Goal: Information Seeking & Learning: Learn about a topic

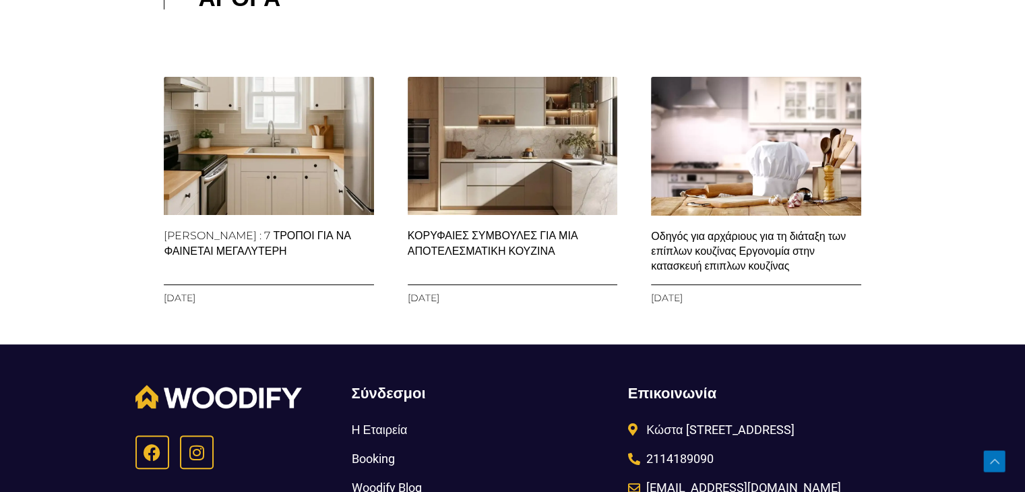
scroll to position [10590, 0]
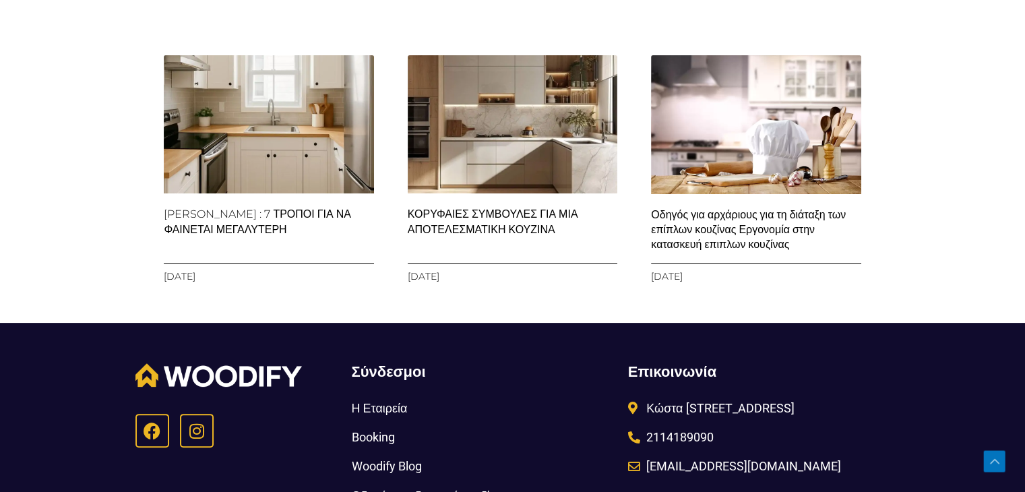
click at [505, 235] on link "ΚΟΡΥΦΑΙΕΣ ΣΥΜΒΟΥΛΕΣ ΓΙΑ ΜΙΑ ΑΠΟΤΕΛΕΣΜΑΤΙΚΗ ΚΟΥΖΙΝΑ" at bounding box center [493, 222] width 171 height 28
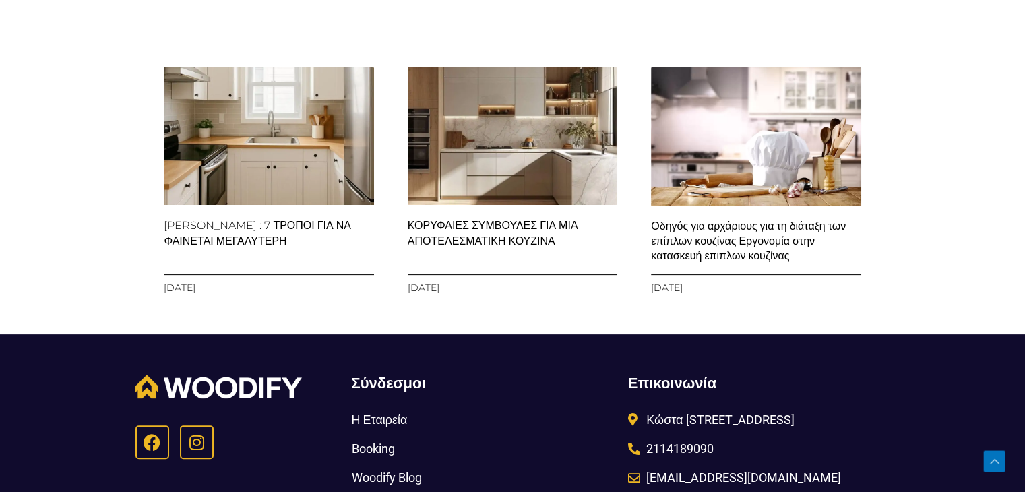
click at [713, 263] on link "Οδηγός για αρχάριους για τη διάταξη των επίπλων κουζίνας Εργονομία στην κατασκε…" at bounding box center [748, 241] width 195 height 43
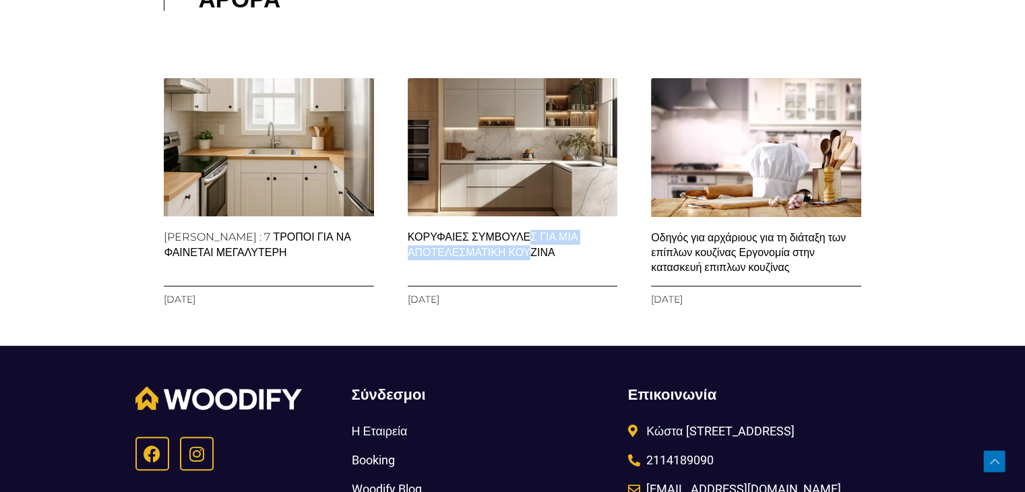
click at [497, 260] on h3 "ΚΟΡΥΦΑΙΕΣ ΣΥΜΒΟΥΛΕΣ ΓΙΑ ΜΙΑ ΑΠΟΤΕΛΕΣΜΑΤΙΚΗ ΚΟΥΖΙΝΑ" at bounding box center [513, 245] width 210 height 30
click at [472, 212] on img at bounding box center [512, 146] width 213 height 213
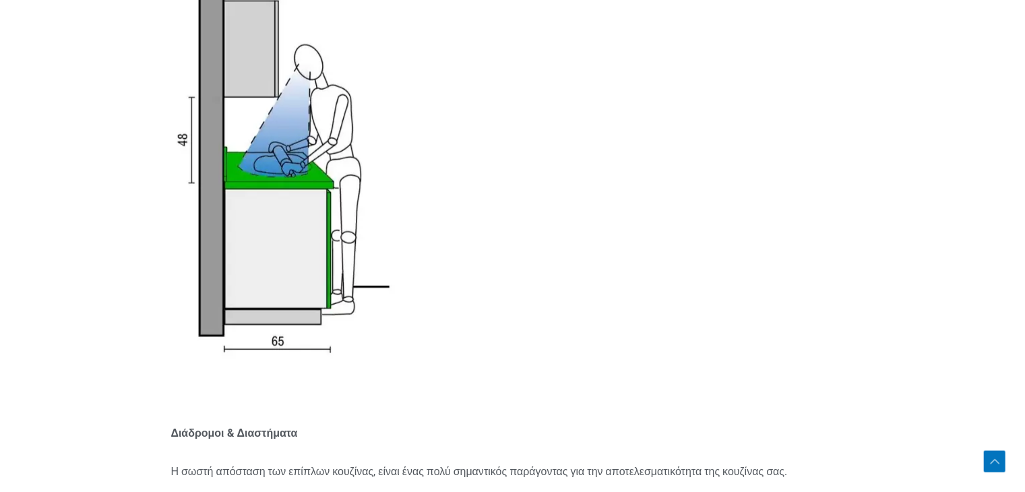
scroll to position [3437, 0]
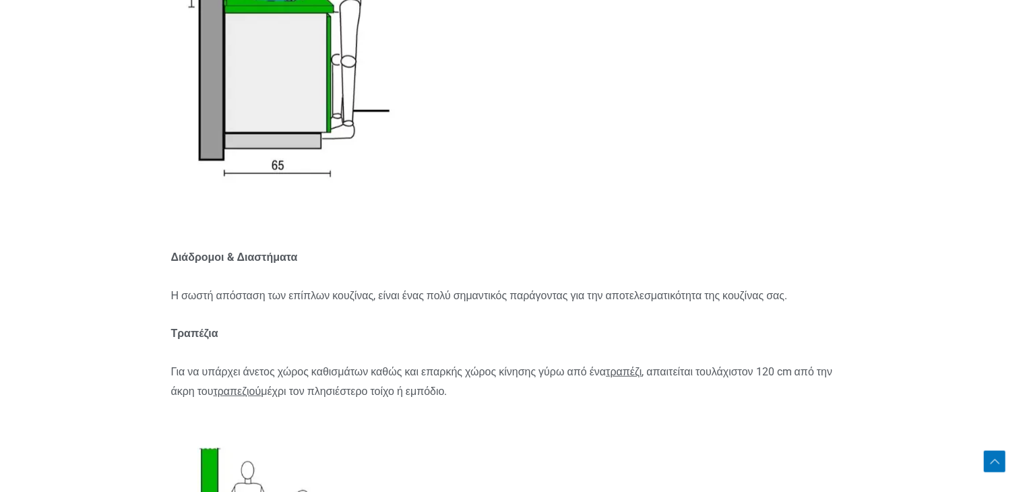
click at [942, 228] on section "Ανθρώπινοι παράγοντες και εργονομία είναι η πρακτική του σχεδιασμού επίπλων κου…" at bounding box center [512, 297] width 1025 height 6049
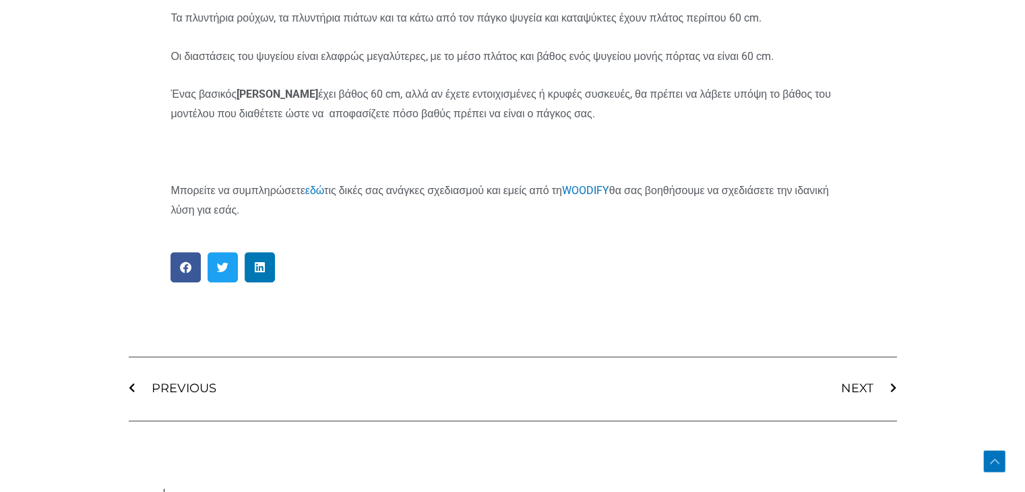
scroll to position [6807, 0]
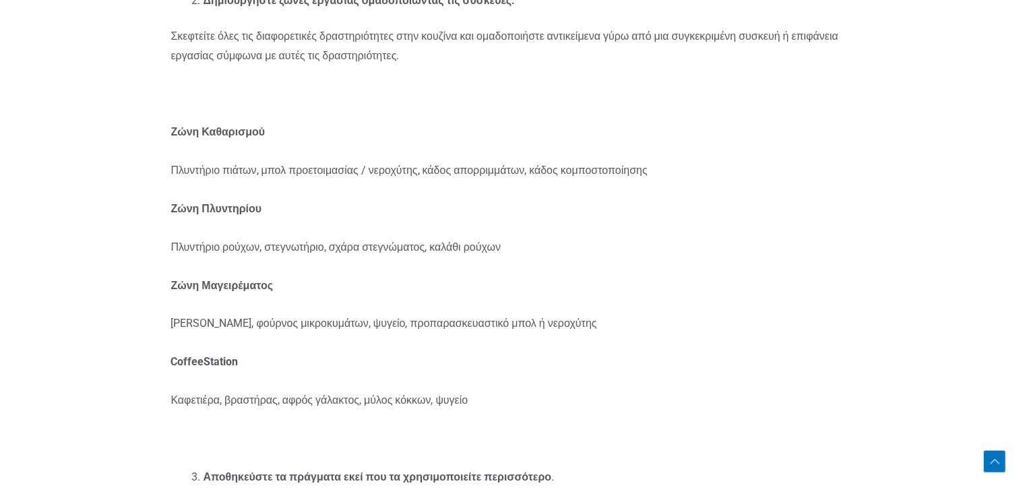
scroll to position [876, 0]
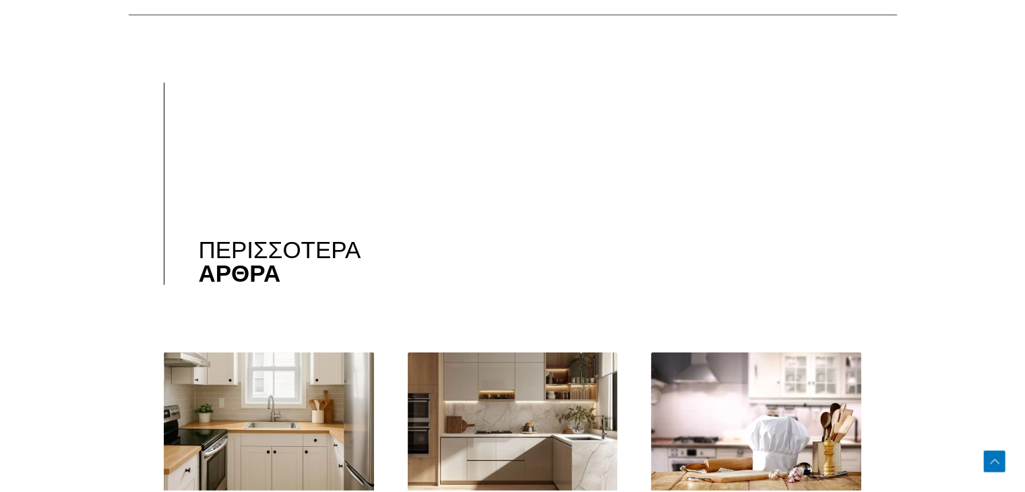
scroll to position [3100, 0]
